Goal: Information Seeking & Learning: Learn about a topic

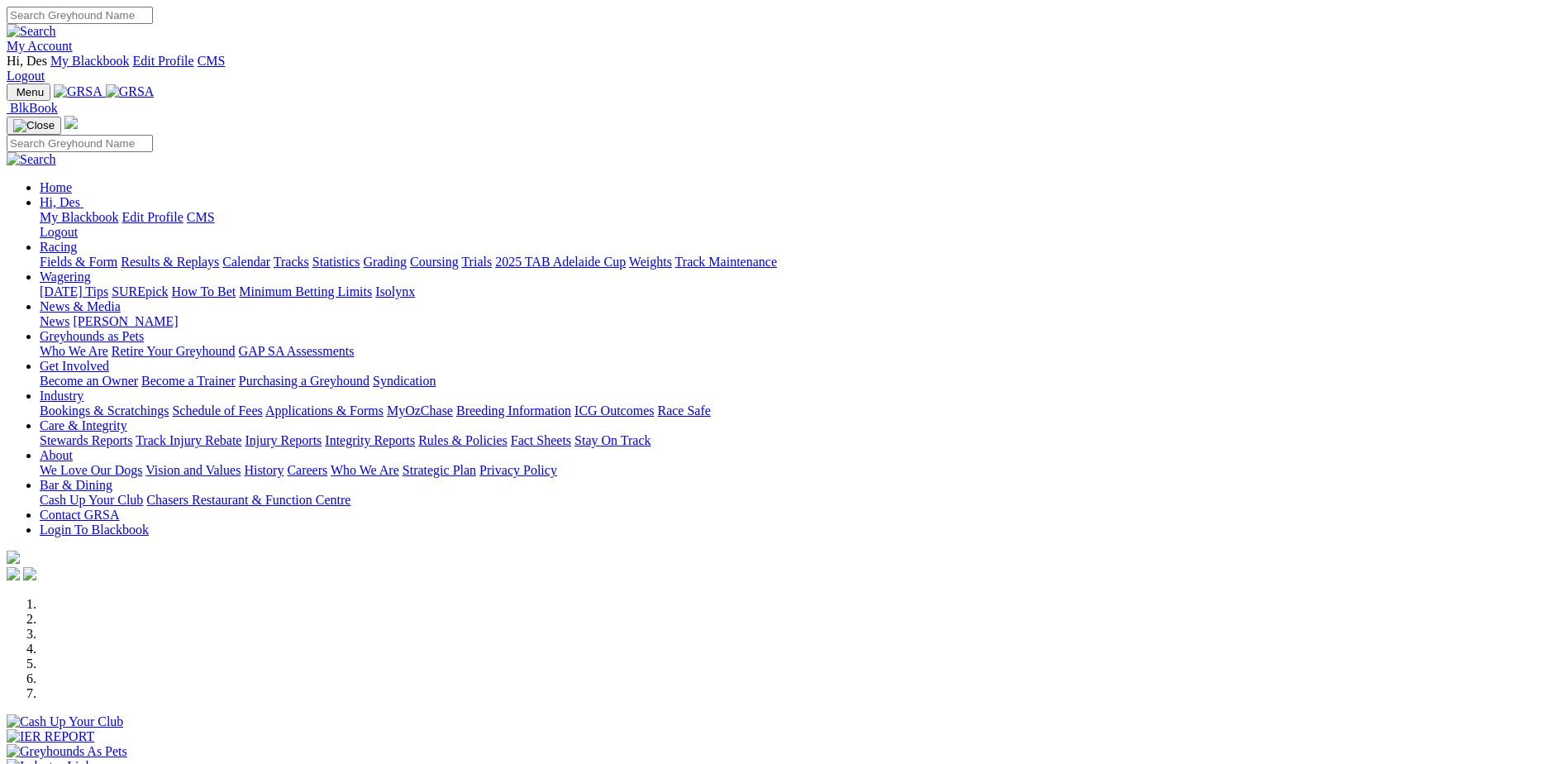
click at [507, 433] on link "Rules & Policies" at bounding box center [462, 440] width 89 height 14
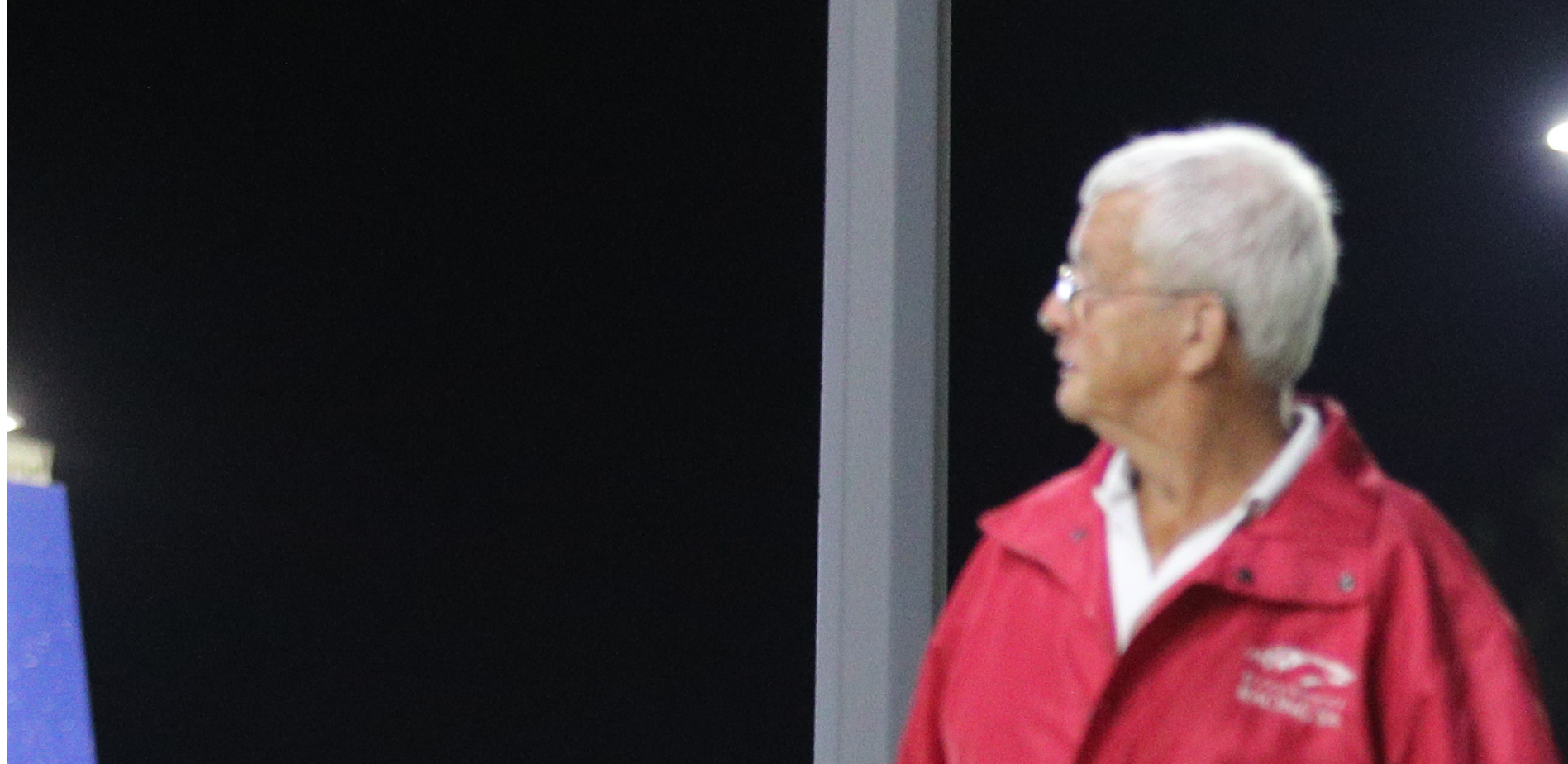
scroll to position [909, 0]
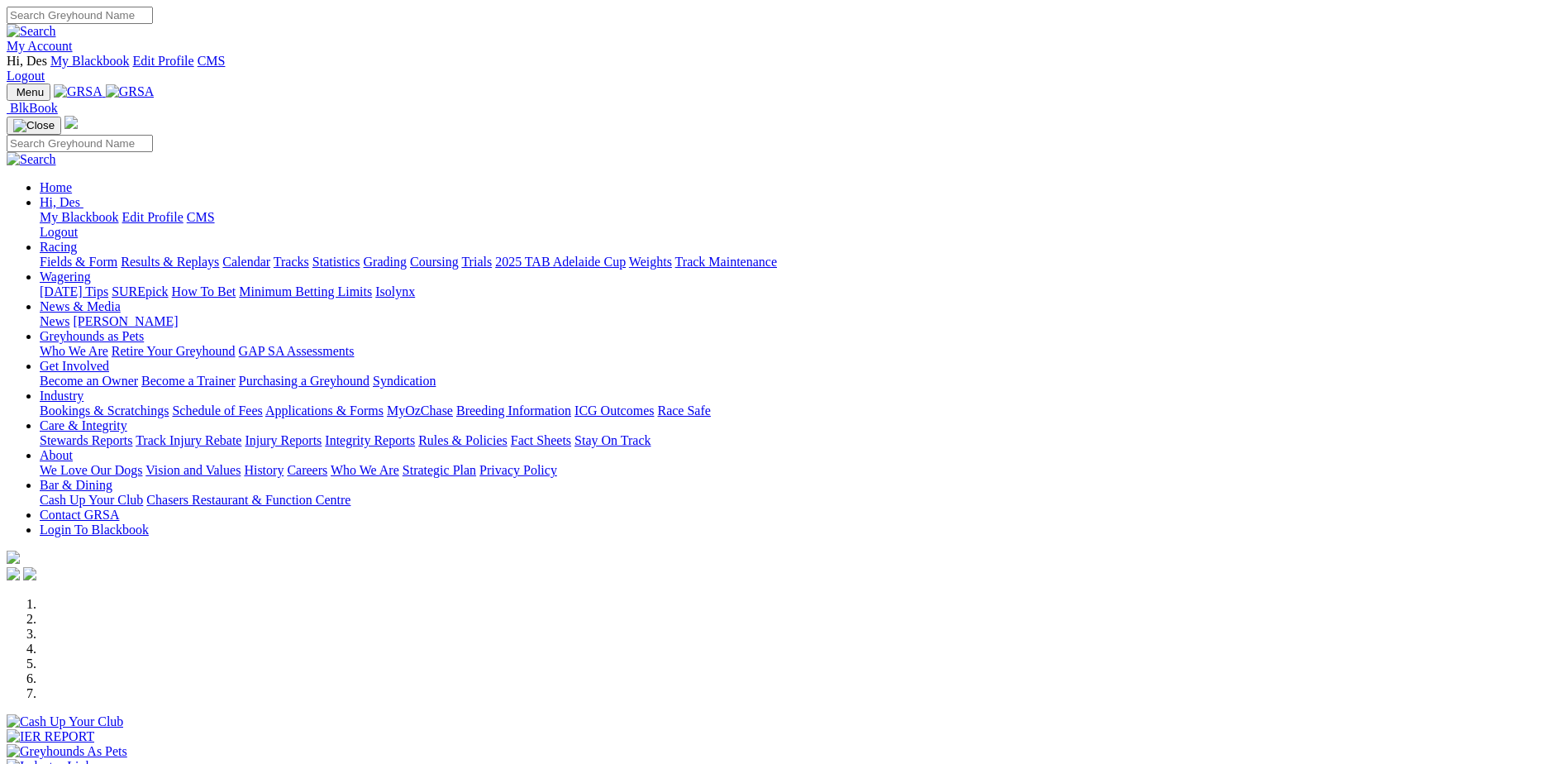
click at [507, 433] on link "Rules & Policies" at bounding box center [462, 440] width 89 height 14
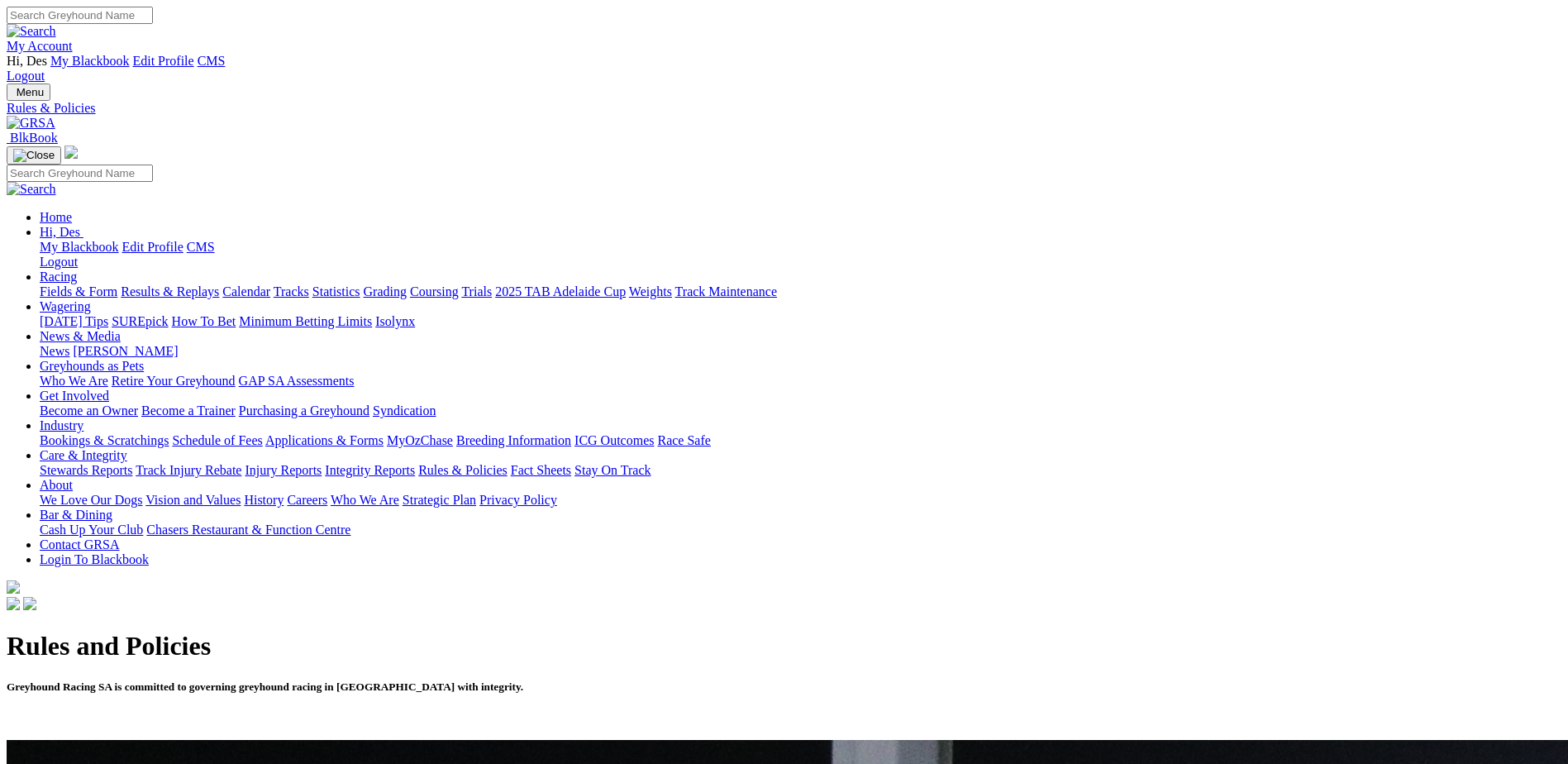
click at [571, 463] on link "Fact Sheets" at bounding box center [541, 470] width 61 height 14
